Goal: Transaction & Acquisition: Purchase product/service

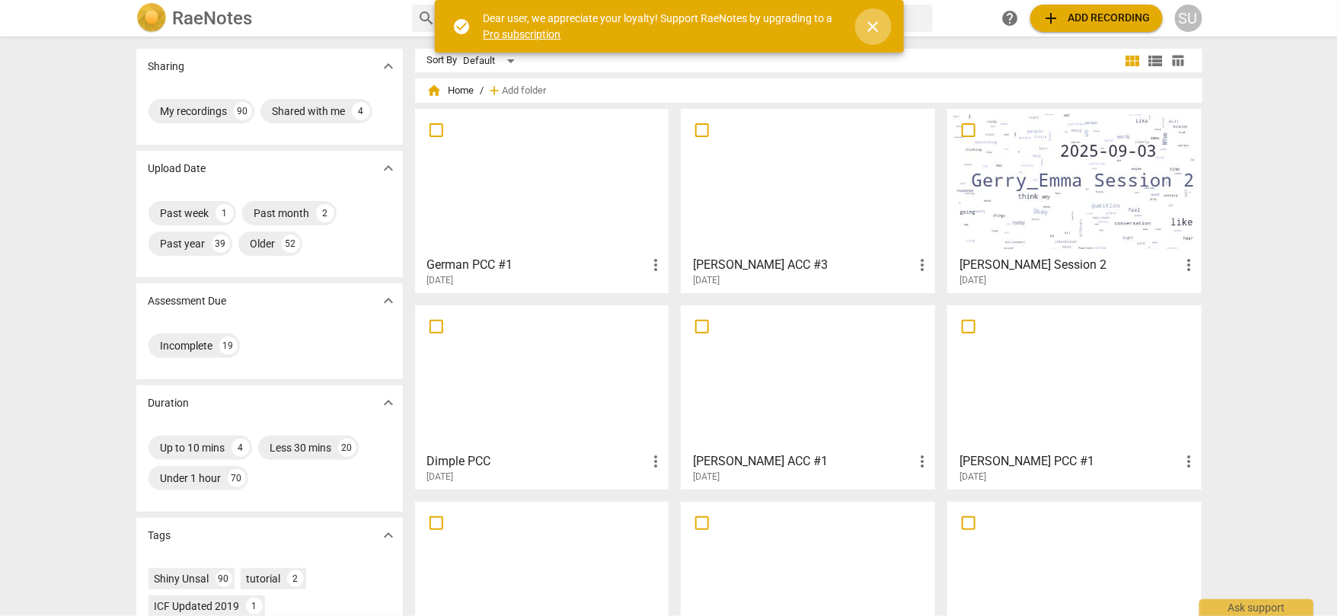
click at [874, 28] on span "close" at bounding box center [874, 27] width 18 height 18
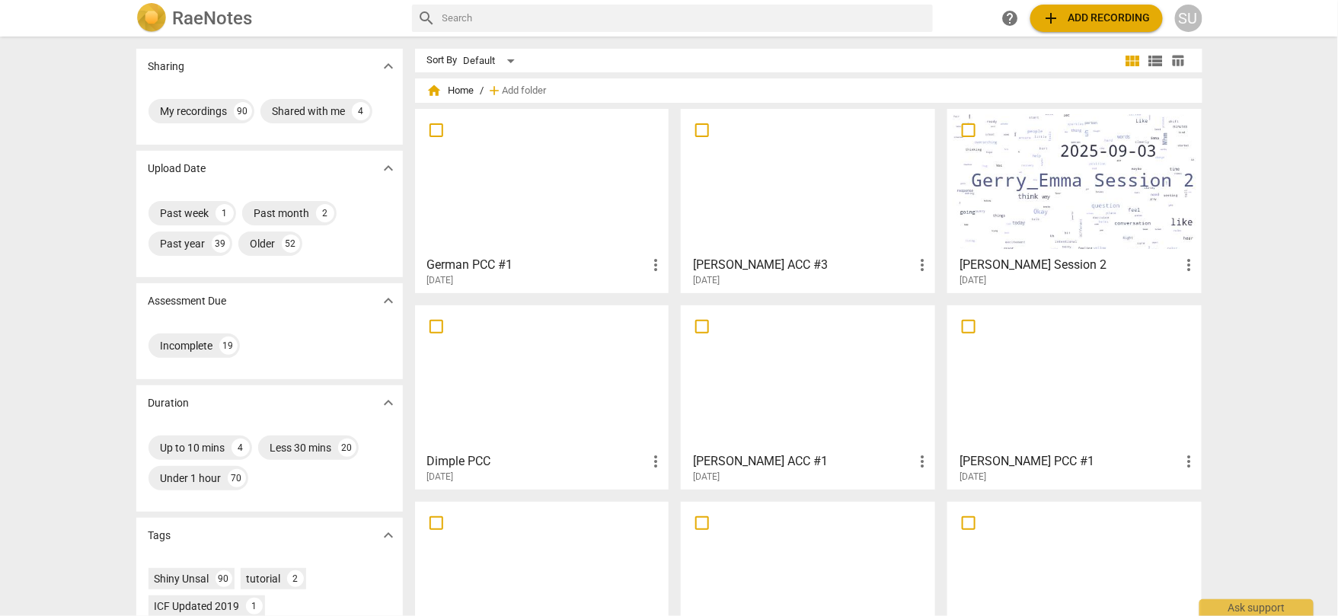
click at [1098, 21] on span "add Add recording" at bounding box center [1097, 18] width 108 height 18
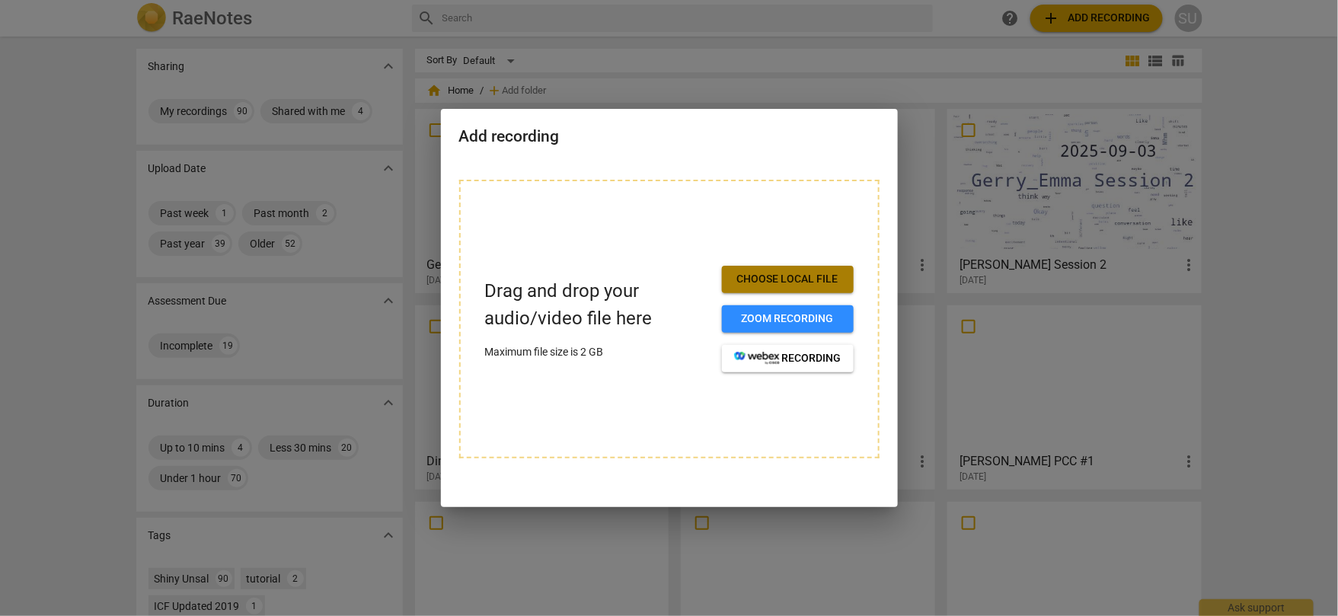
click at [771, 280] on span "Choose local file" at bounding box center [787, 279] width 107 height 15
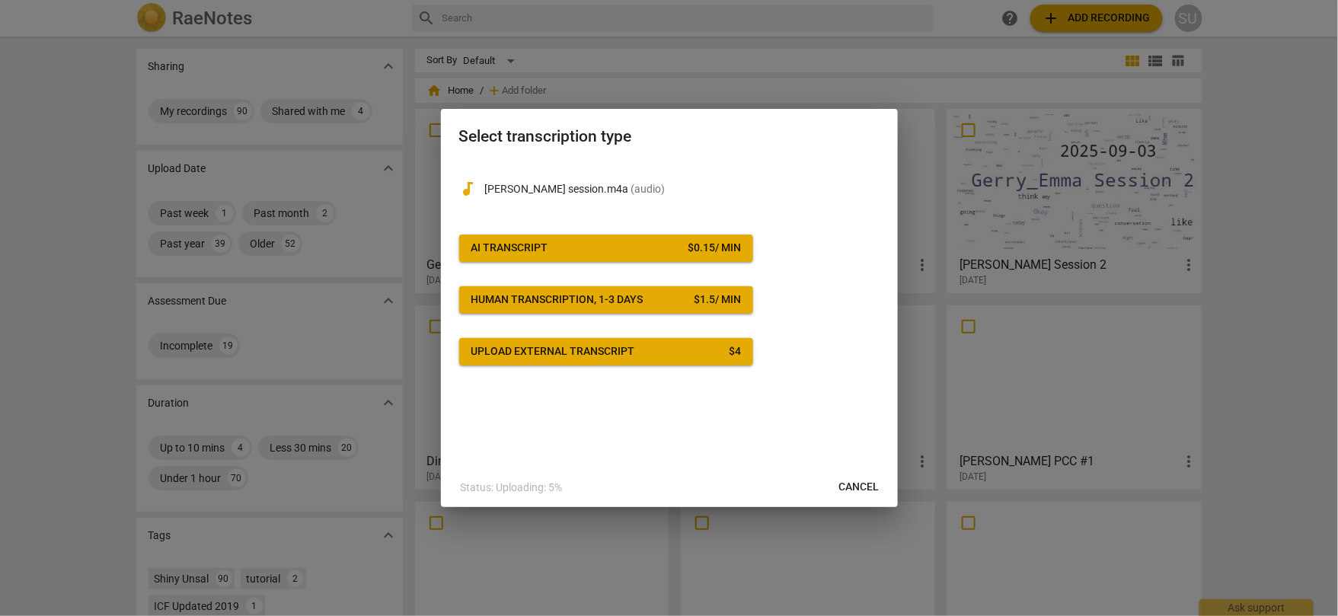
click at [653, 252] on span "AI Transcript $ 0.15 / min" at bounding box center [606, 248] width 270 height 15
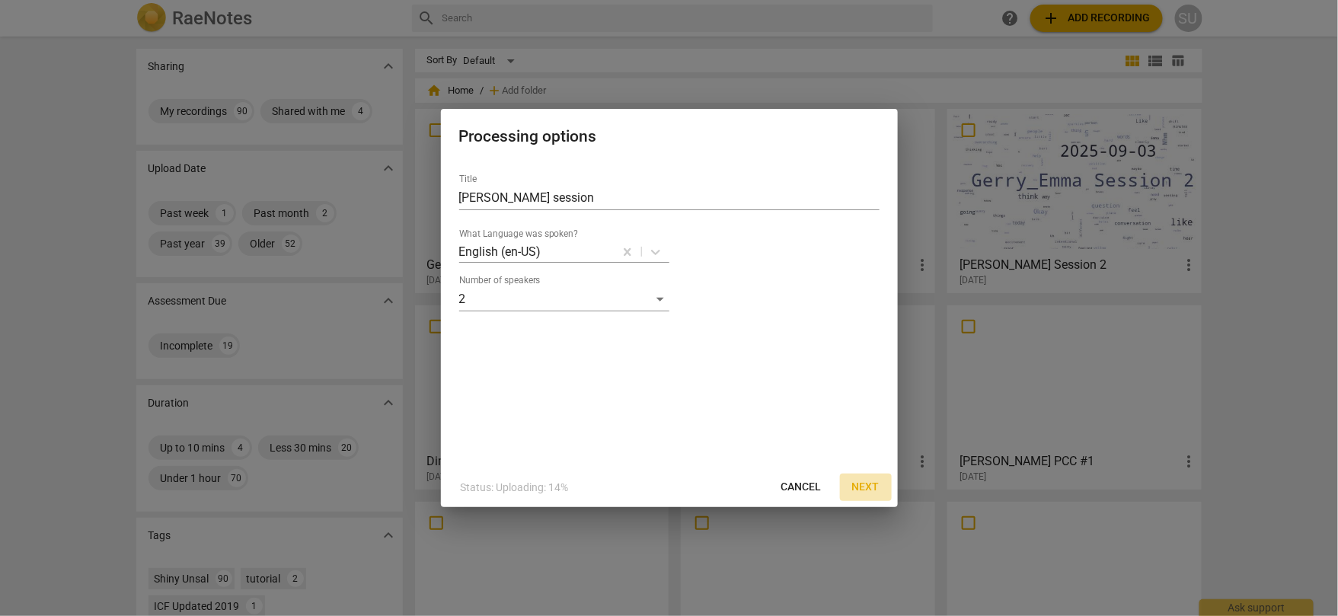
click at [862, 494] on button "Next" at bounding box center [866, 487] width 52 height 27
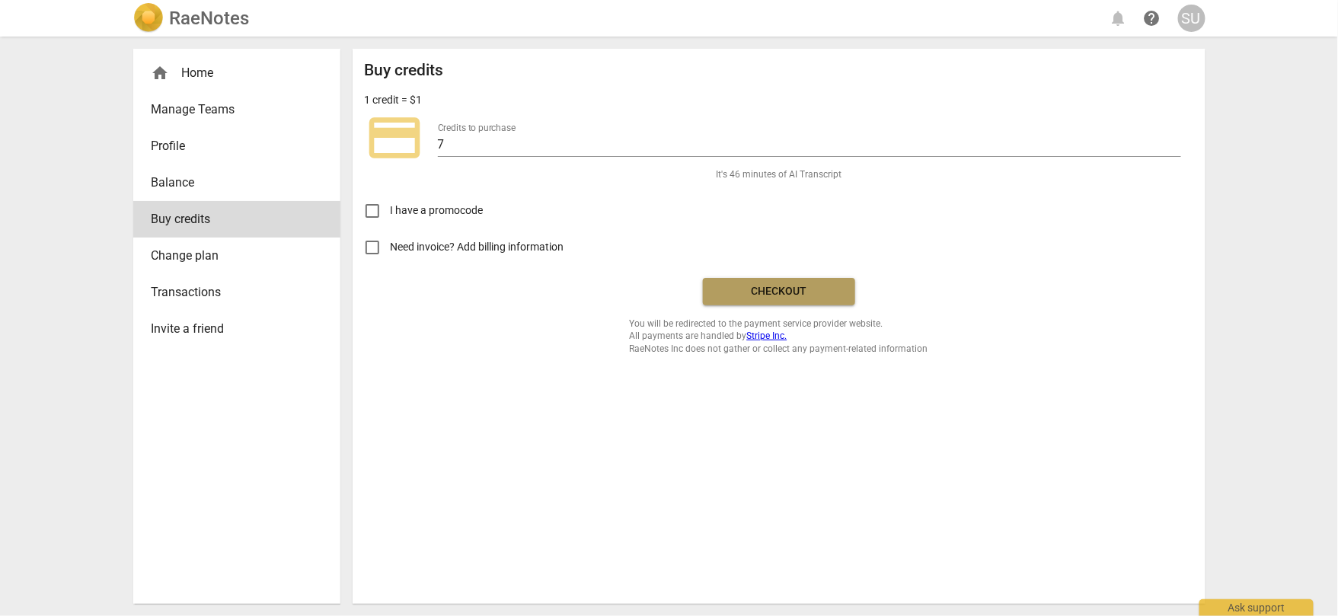
click at [744, 289] on span "Checkout" at bounding box center [779, 291] width 128 height 15
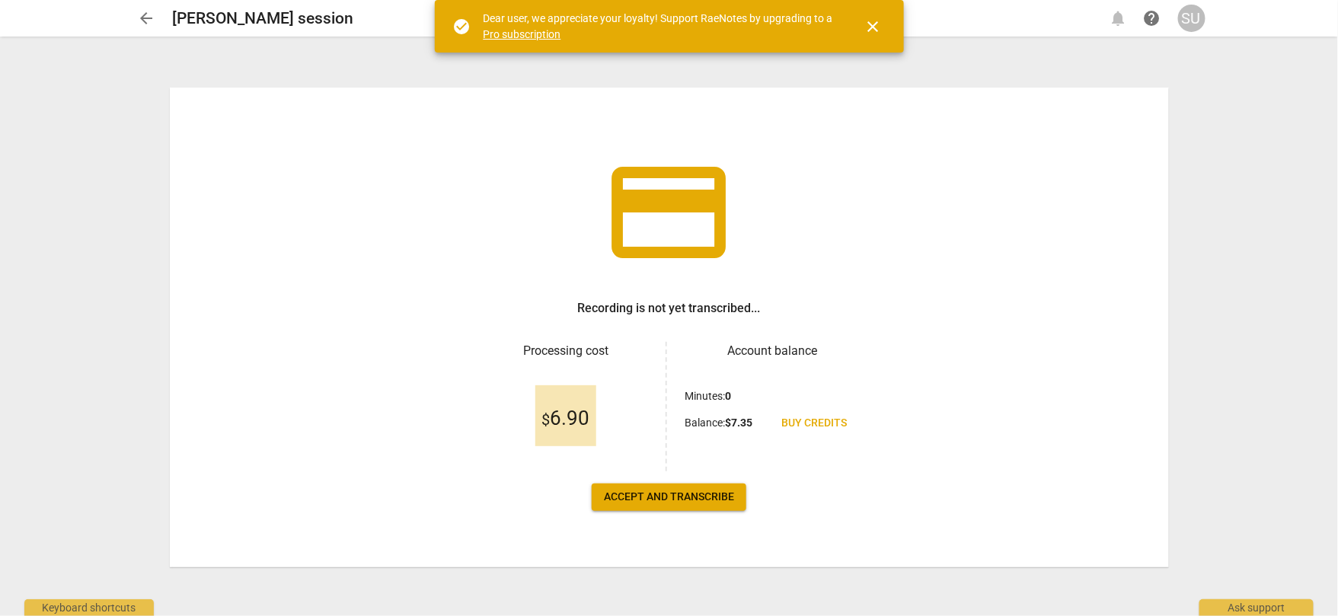
click at [657, 499] on span "Accept and transcribe" at bounding box center [669, 497] width 130 height 15
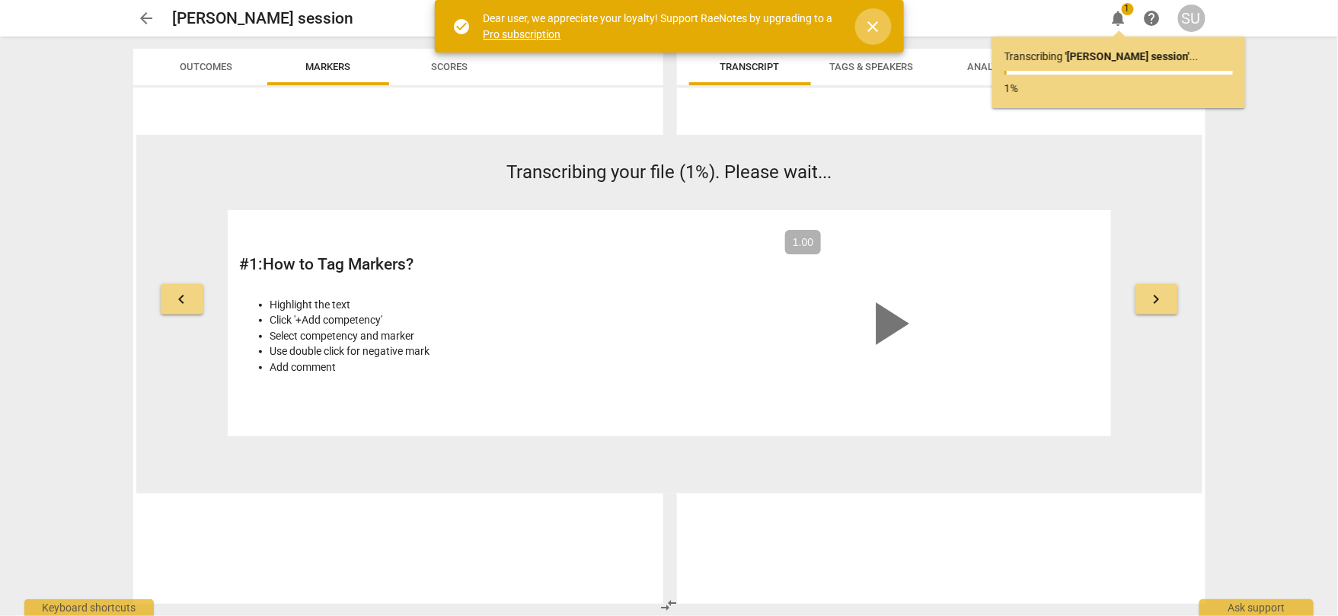
click at [874, 27] on span "close" at bounding box center [874, 27] width 18 height 18
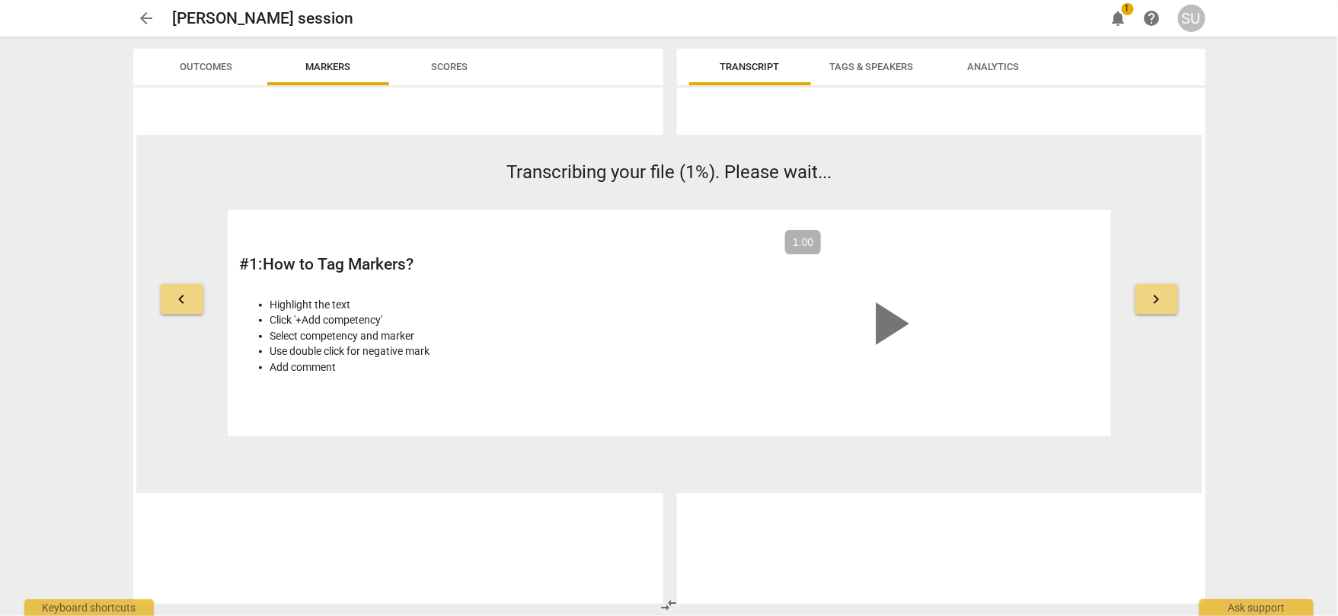
click at [1115, 20] on span "notifications" at bounding box center [1119, 18] width 18 height 18
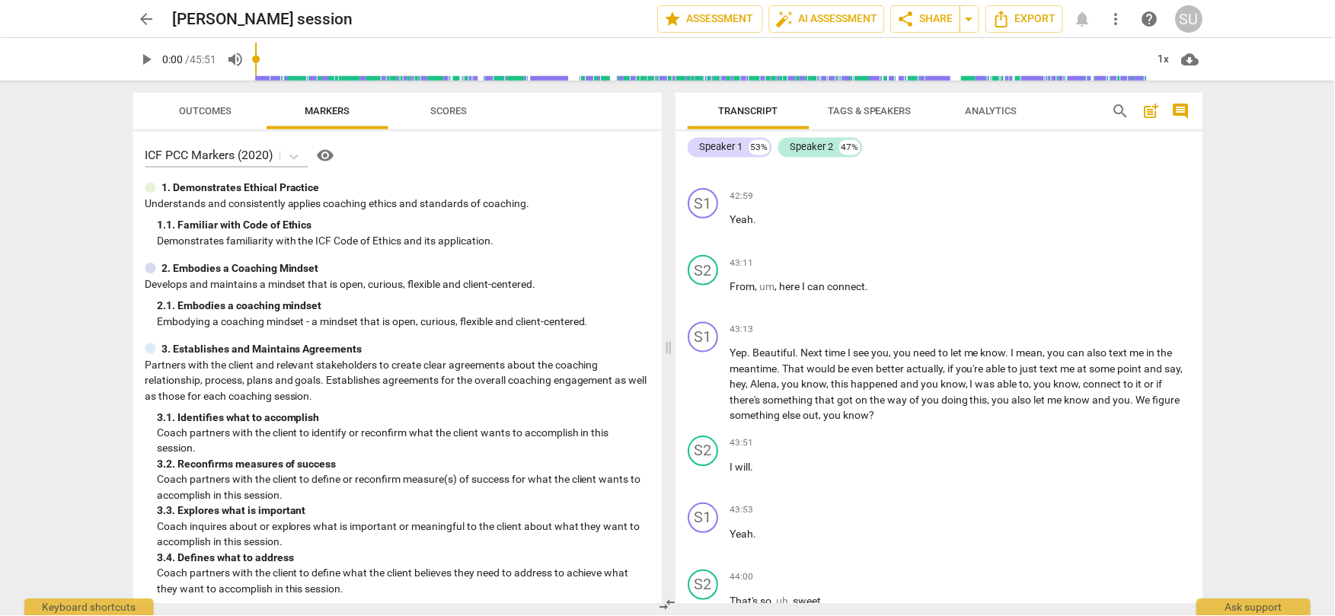
scroll to position [15612, 0]
